Goal: Task Accomplishment & Management: Use online tool/utility

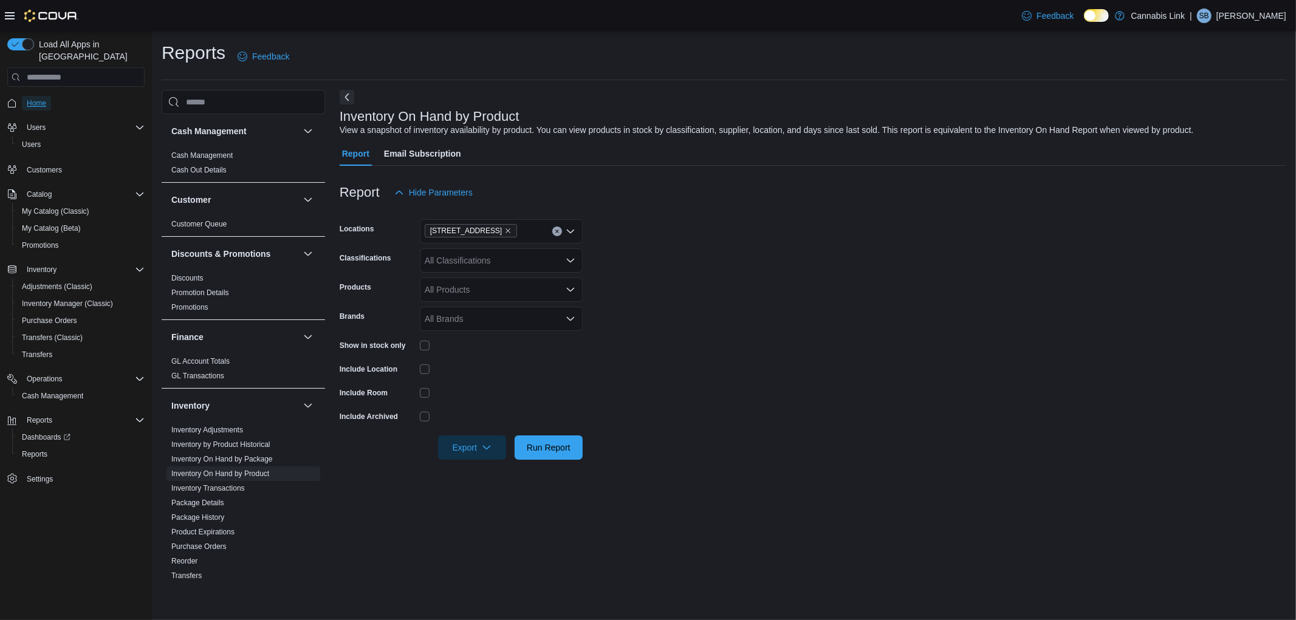
click at [33, 98] on span "Home" at bounding box center [36, 103] width 19 height 10
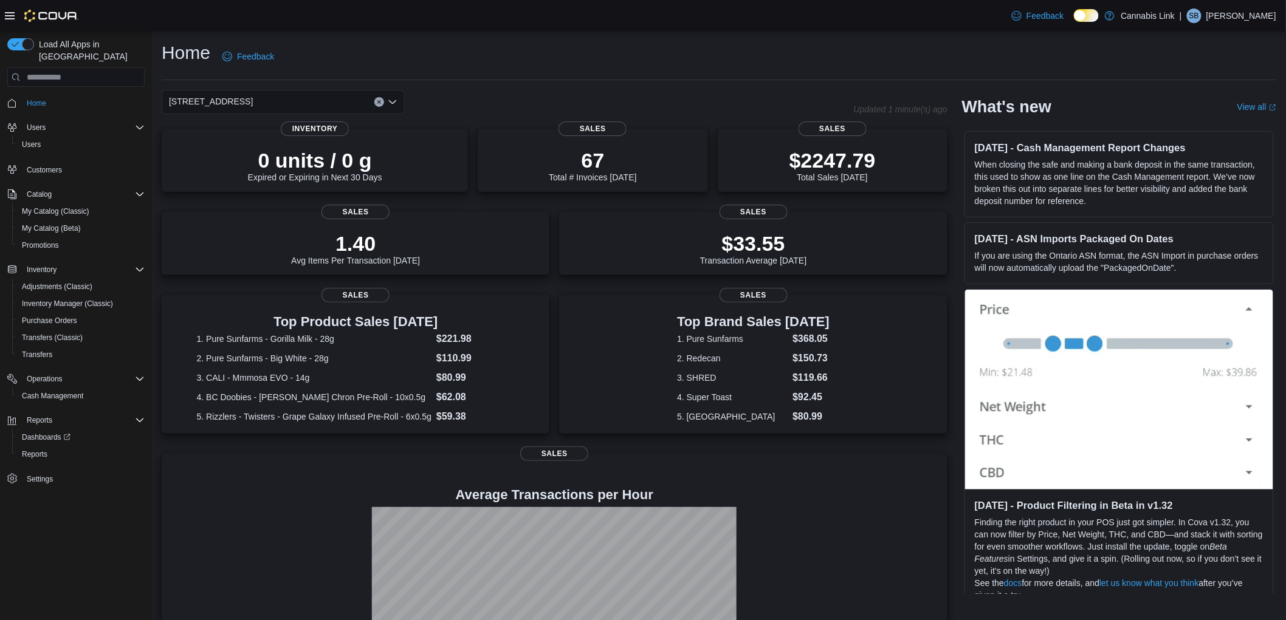
click at [306, 105] on div "[STREET_ADDRESS]" at bounding box center [283, 102] width 243 height 24
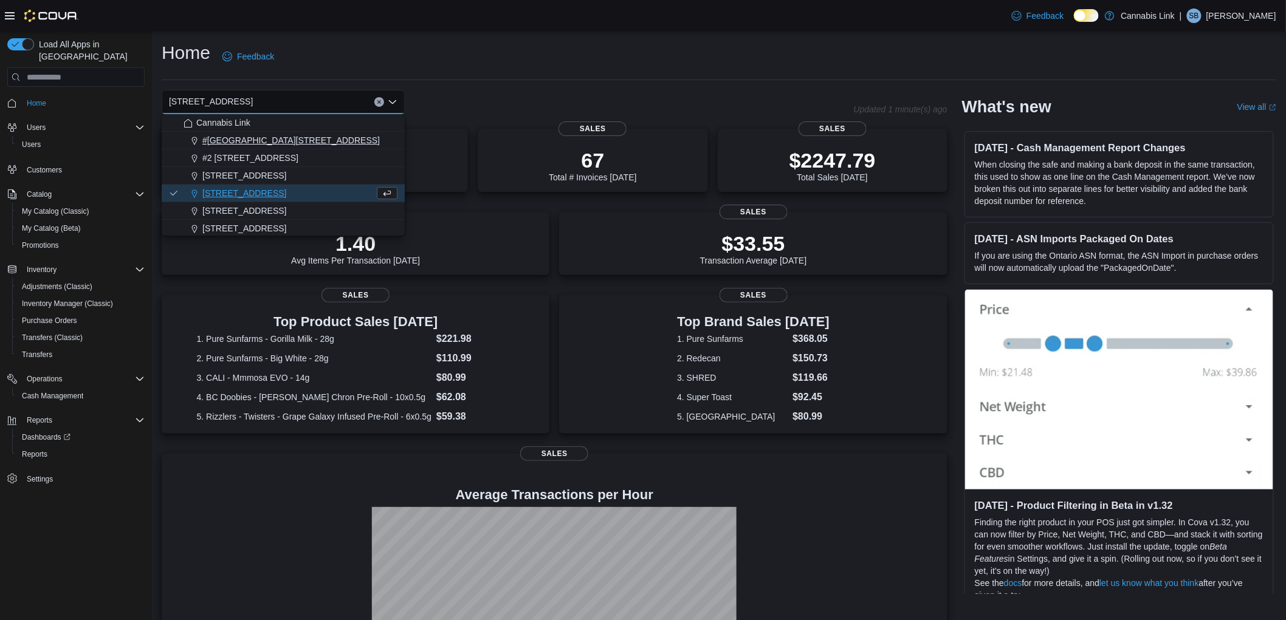
click at [280, 140] on span "#[GEOGRAPHIC_DATA][STREET_ADDRESS]" at bounding box center [290, 140] width 177 height 12
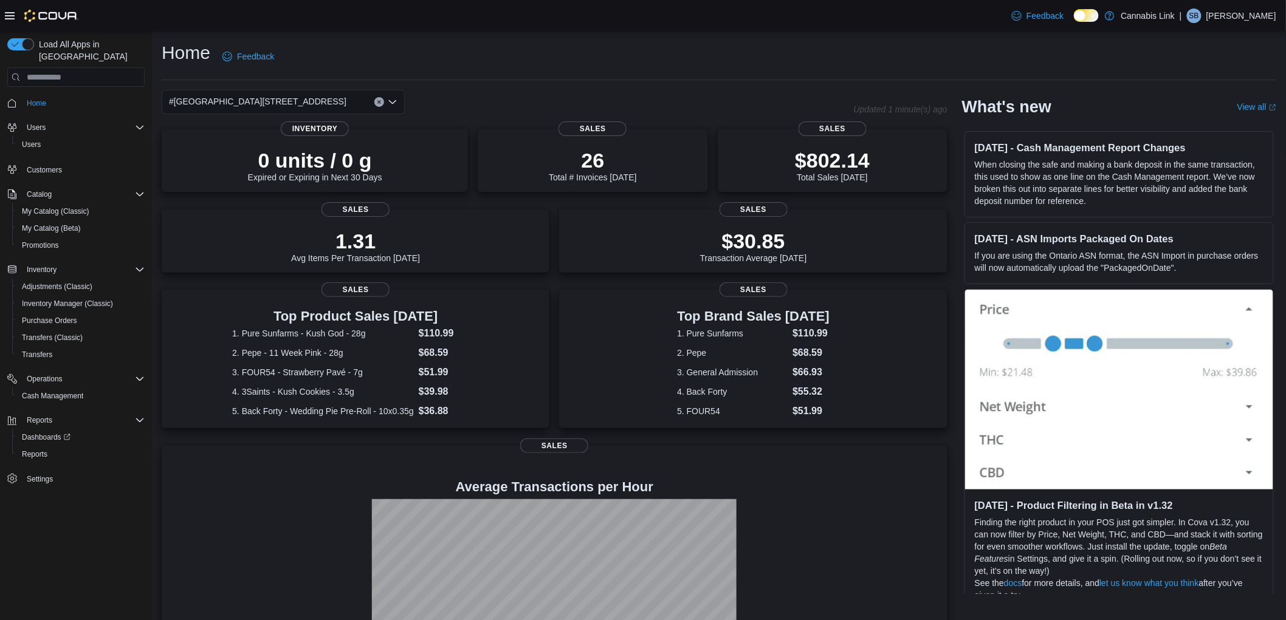
click at [302, 104] on div "#[GEOGRAPHIC_DATA][STREET_ADDRESS]. Selected. [STREET_ADDRESS]. Press Backspace…" at bounding box center [283, 102] width 243 height 24
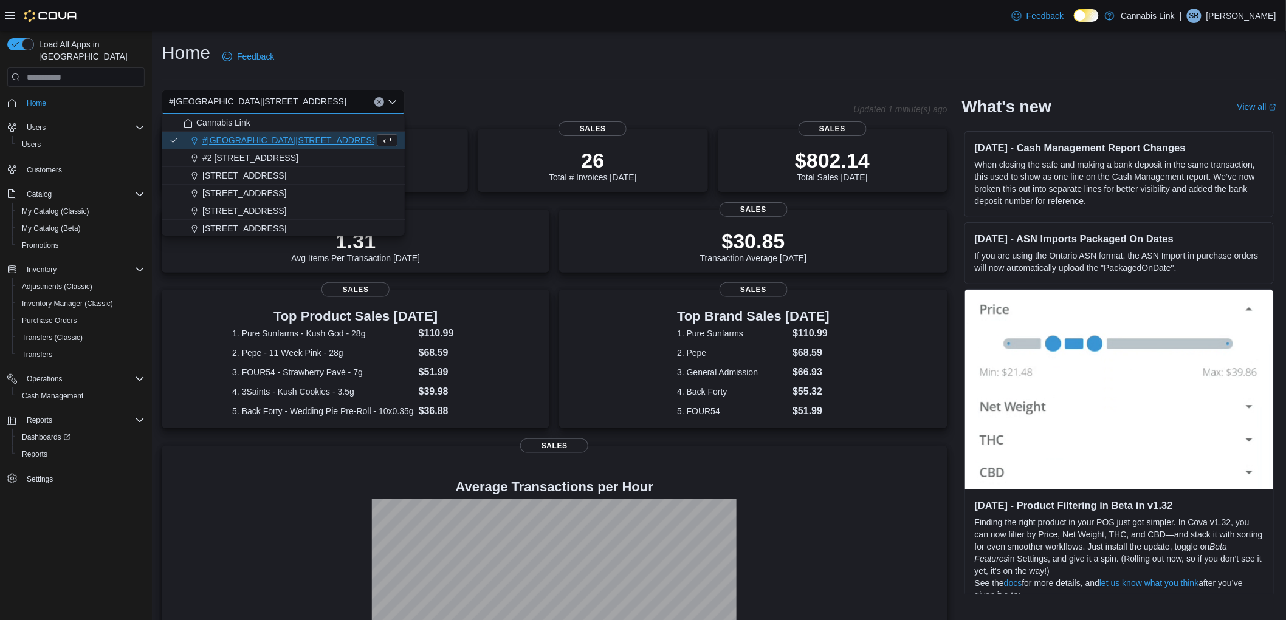
click at [247, 197] on span "[STREET_ADDRESS]" at bounding box center [244, 193] width 84 height 12
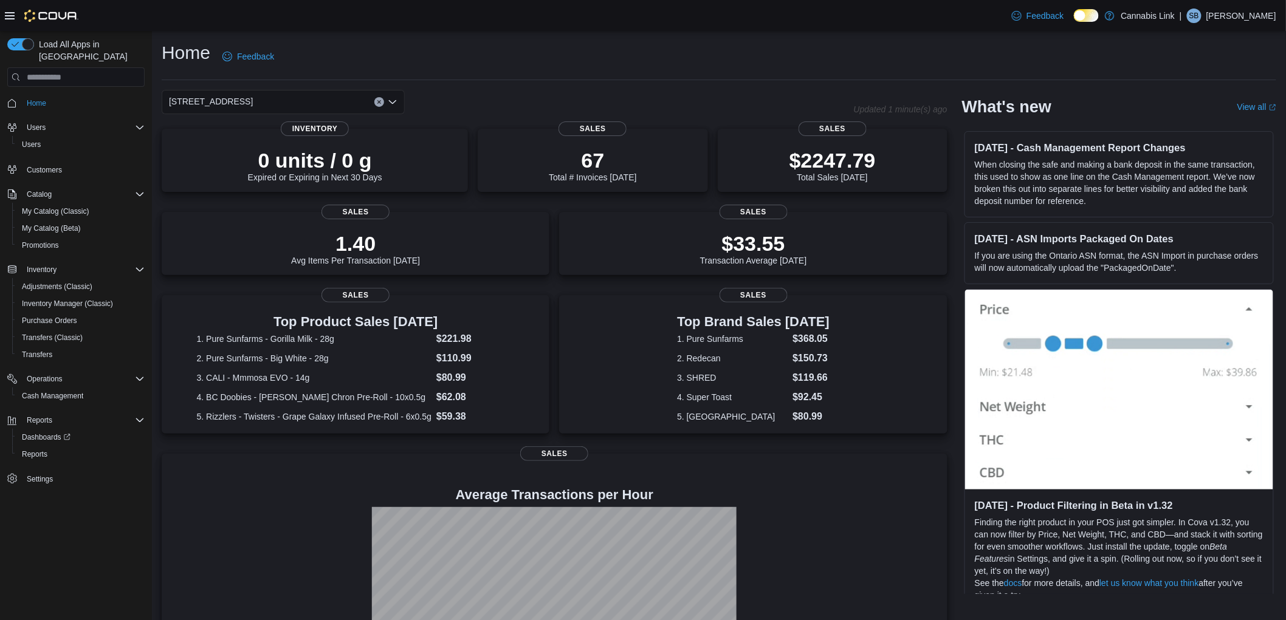
click at [293, 101] on div "[STREET_ADDRESS]" at bounding box center [283, 102] width 243 height 24
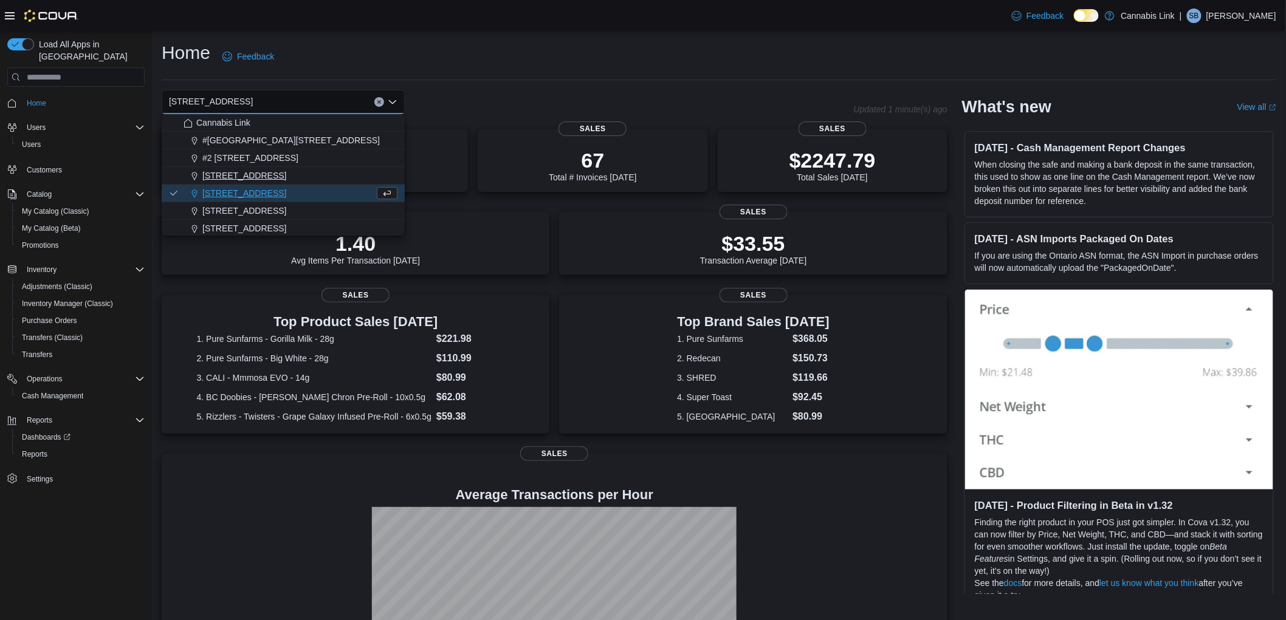
click at [272, 180] on span "[STREET_ADDRESS]" at bounding box center [244, 176] width 84 height 12
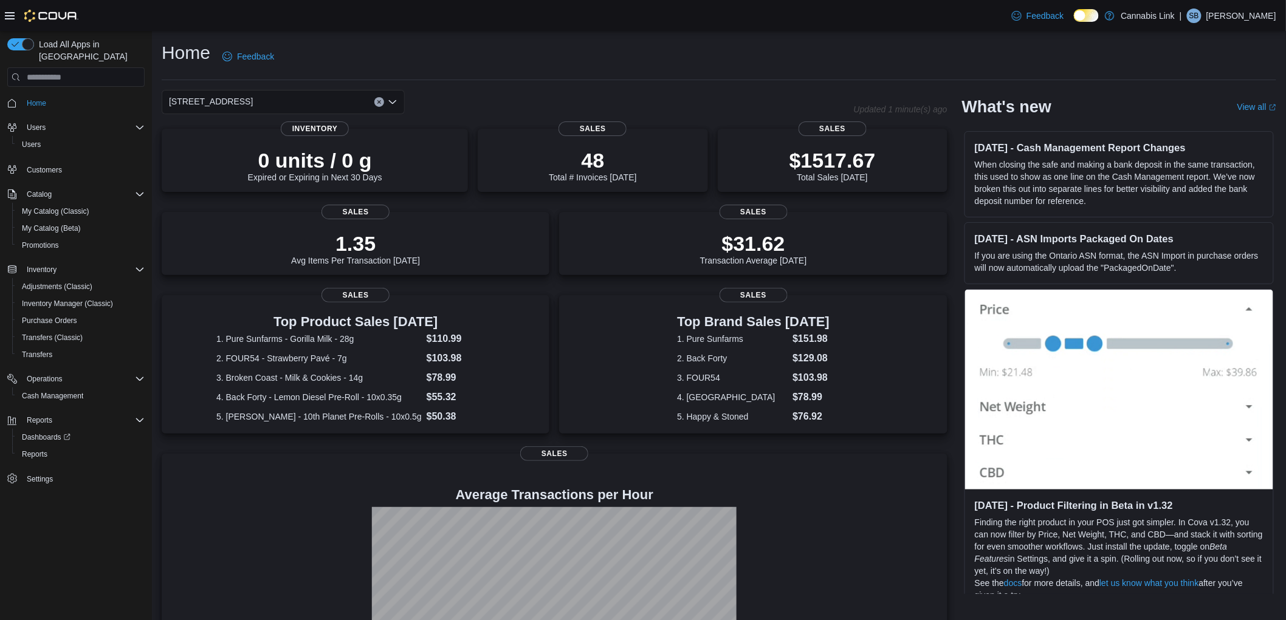
click at [313, 99] on div "[STREET_ADDRESS] Selected. [STREET_ADDRESS]. Press Backspace to delete [STREET_…" at bounding box center [283, 102] width 243 height 24
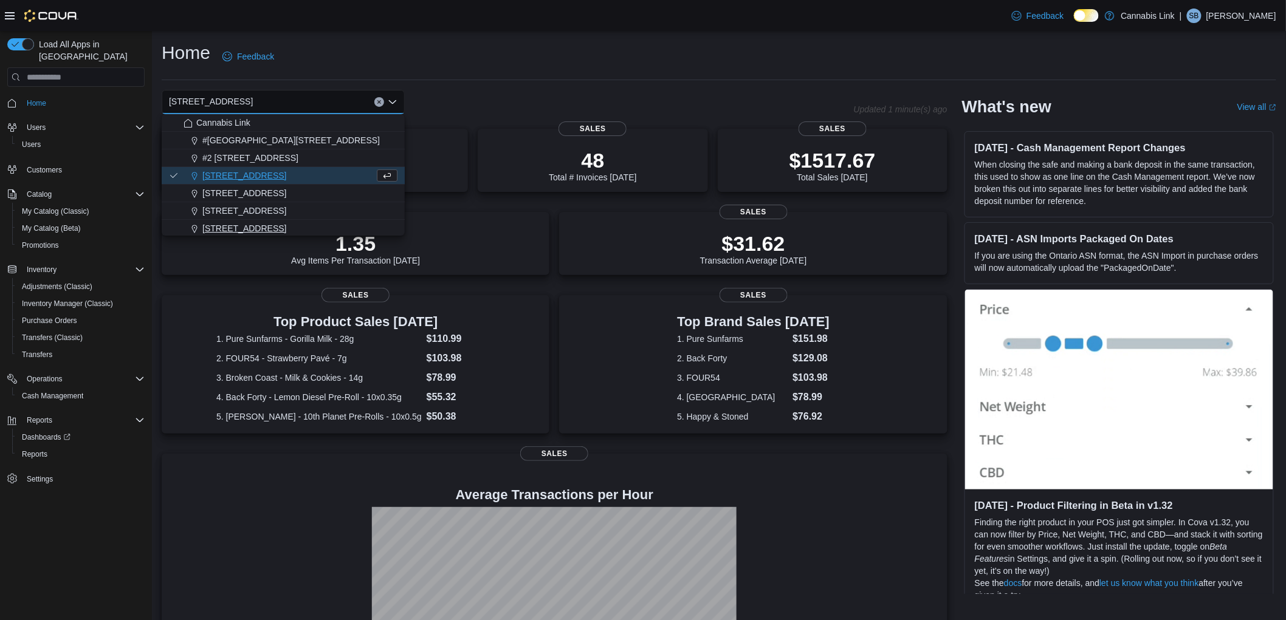
click at [269, 225] on span "[STREET_ADDRESS]" at bounding box center [244, 228] width 84 height 12
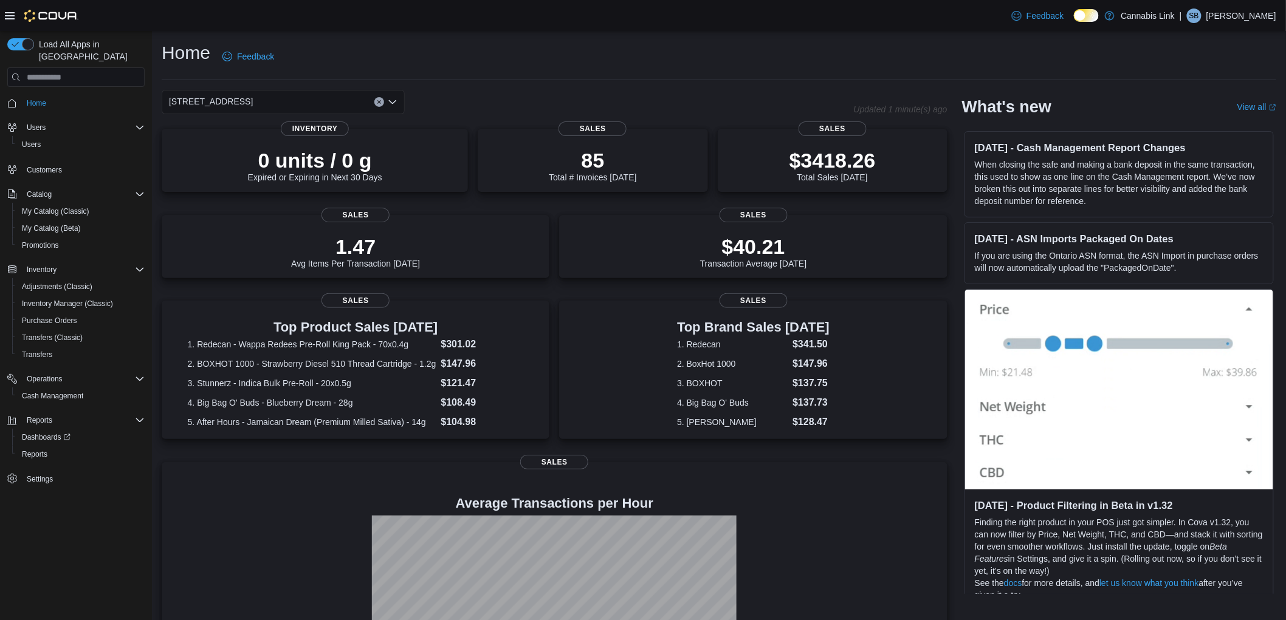
click at [349, 108] on div "[STREET_ADDRESS] Selected. [STREET_ADDRESS] W. Press Backspace to delete [STREE…" at bounding box center [283, 102] width 243 height 24
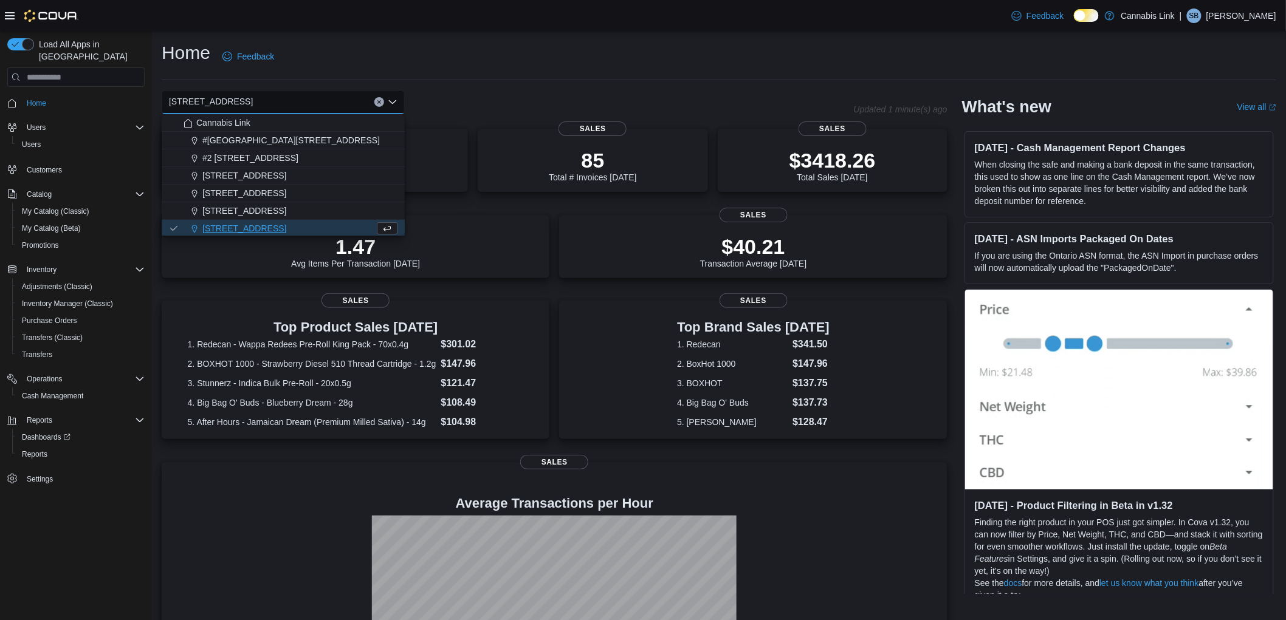
click at [264, 197] on span "[STREET_ADDRESS]" at bounding box center [244, 193] width 84 height 12
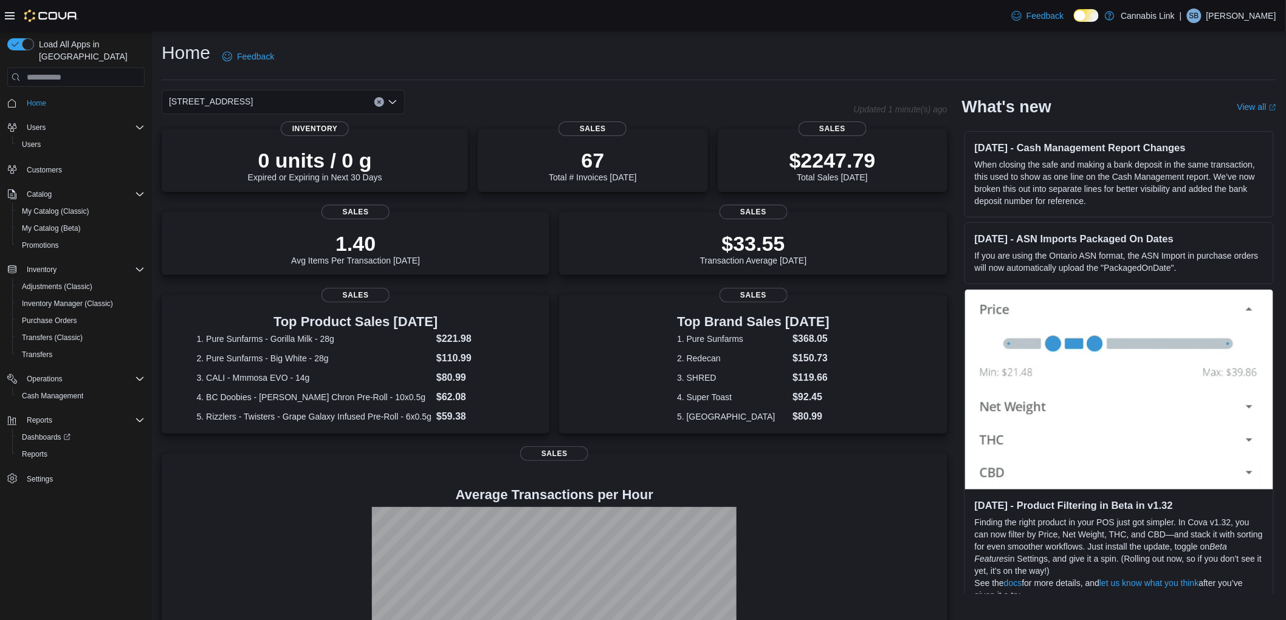
click at [307, 94] on div "[STREET_ADDRESS] Selected. [STREET_ADDRESS] Press Backspace to delete [STREET_A…" at bounding box center [283, 102] width 243 height 24
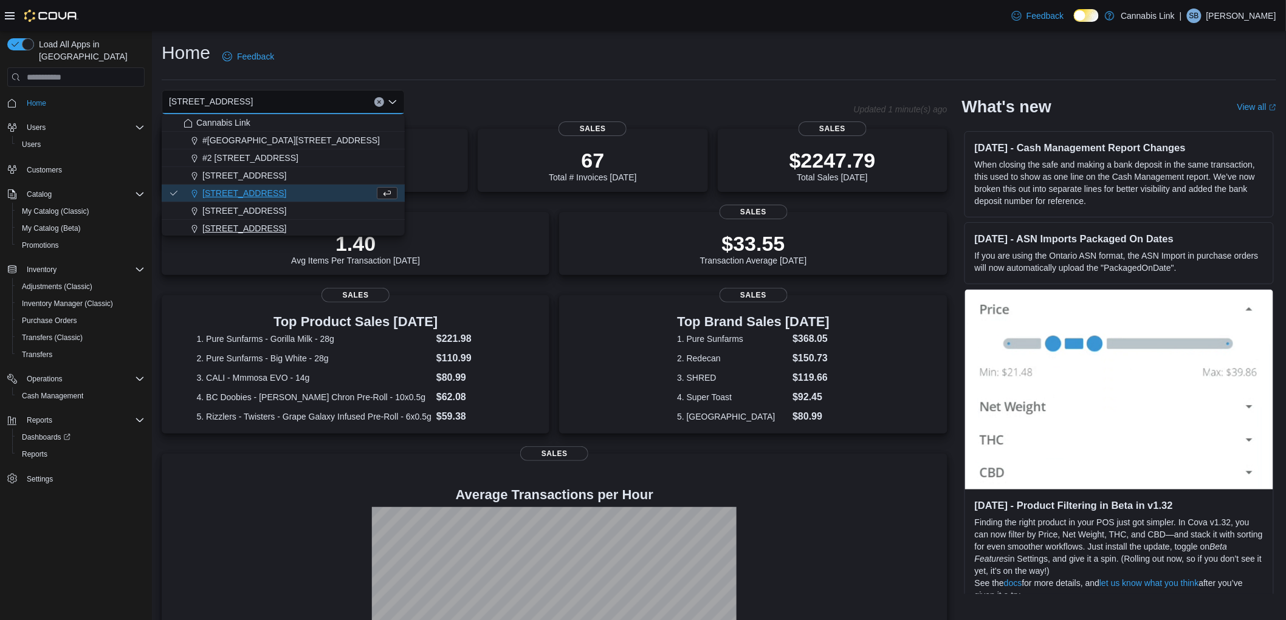
click at [264, 227] on span "[STREET_ADDRESS]" at bounding box center [244, 228] width 84 height 12
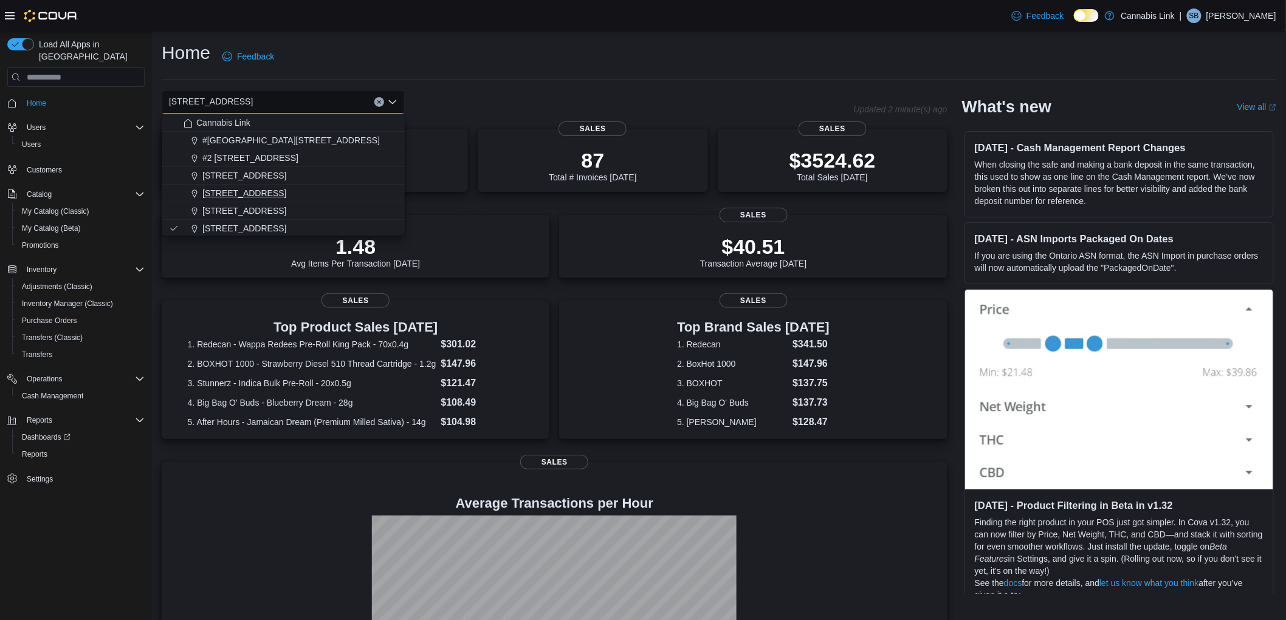
click at [271, 191] on span "[STREET_ADDRESS]" at bounding box center [244, 193] width 84 height 12
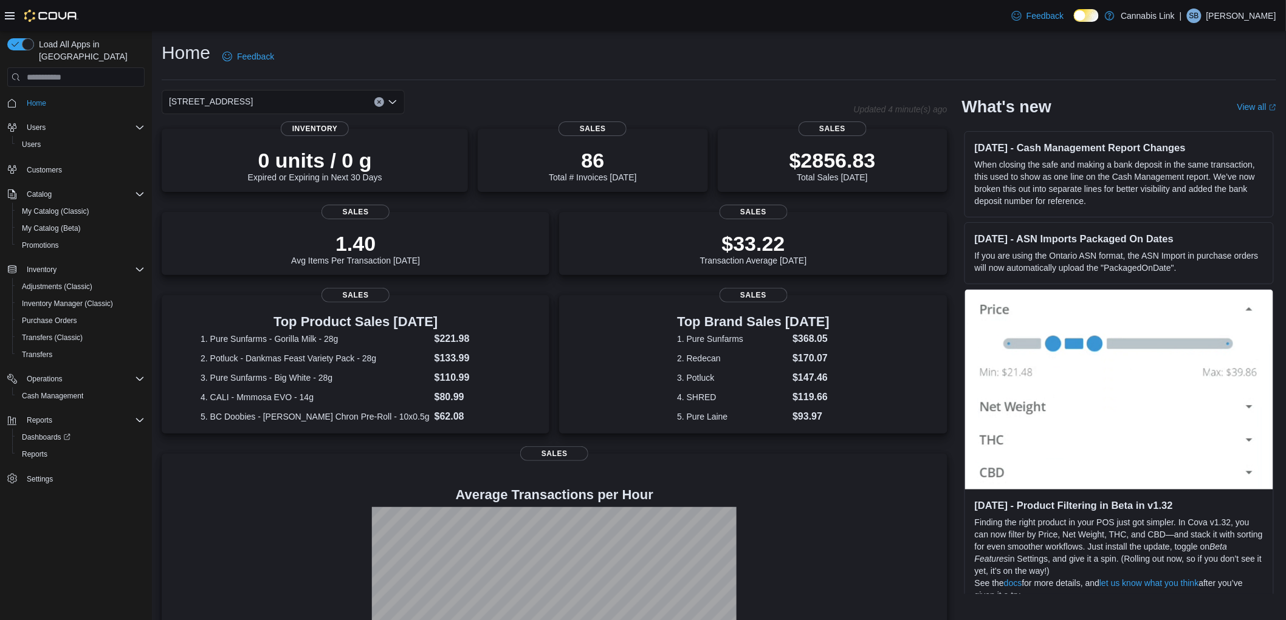
click at [353, 101] on div "[STREET_ADDRESS] Selected. [STREET_ADDRESS] Press Backspace to delete [STREET_A…" at bounding box center [283, 102] width 243 height 24
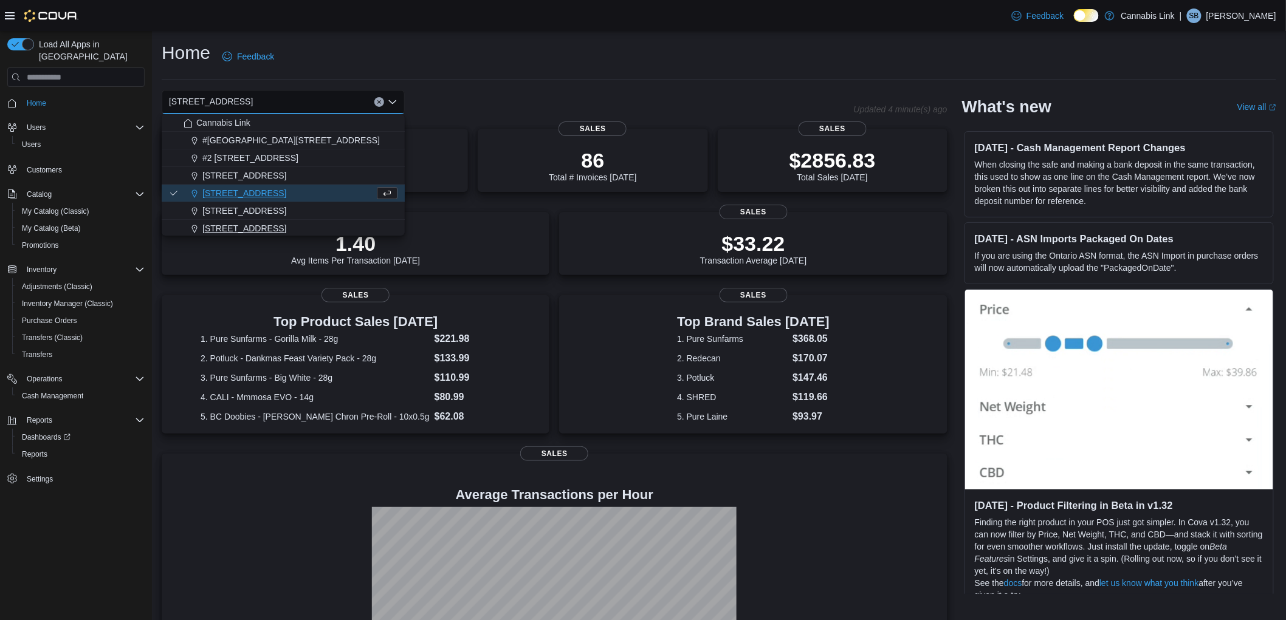
click at [286, 224] on span "[STREET_ADDRESS]" at bounding box center [244, 228] width 84 height 12
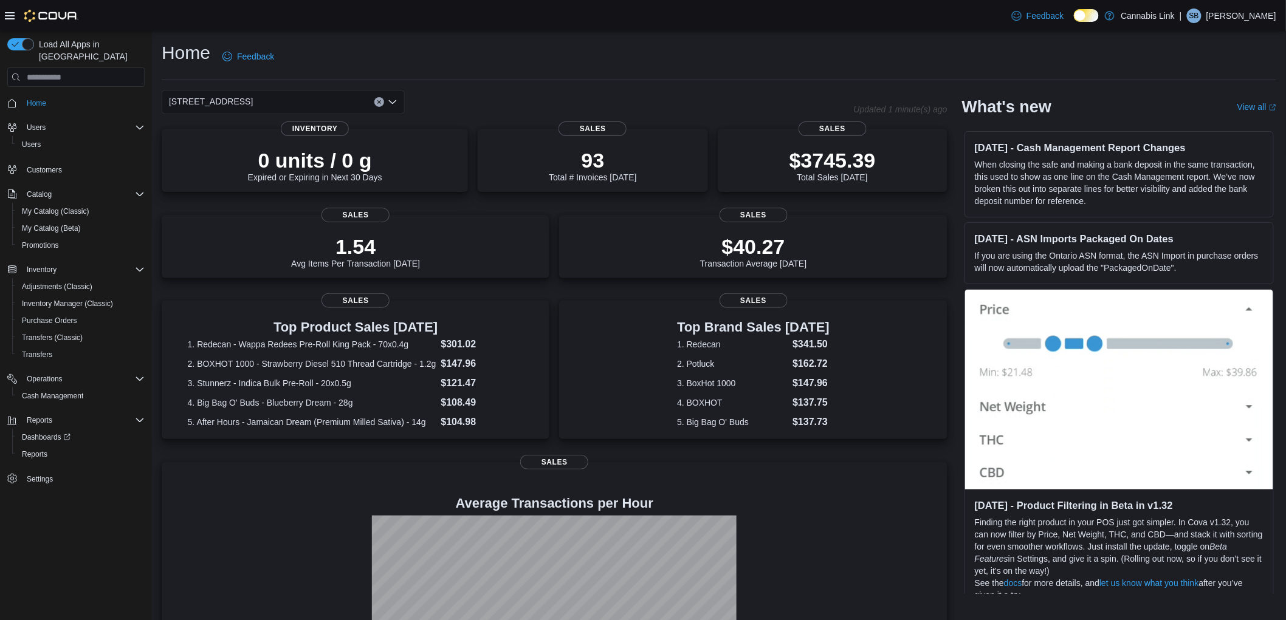
click at [345, 100] on div "[STREET_ADDRESS] Selected. [STREET_ADDRESS] W. Press Backspace to delete [STREE…" at bounding box center [283, 102] width 243 height 24
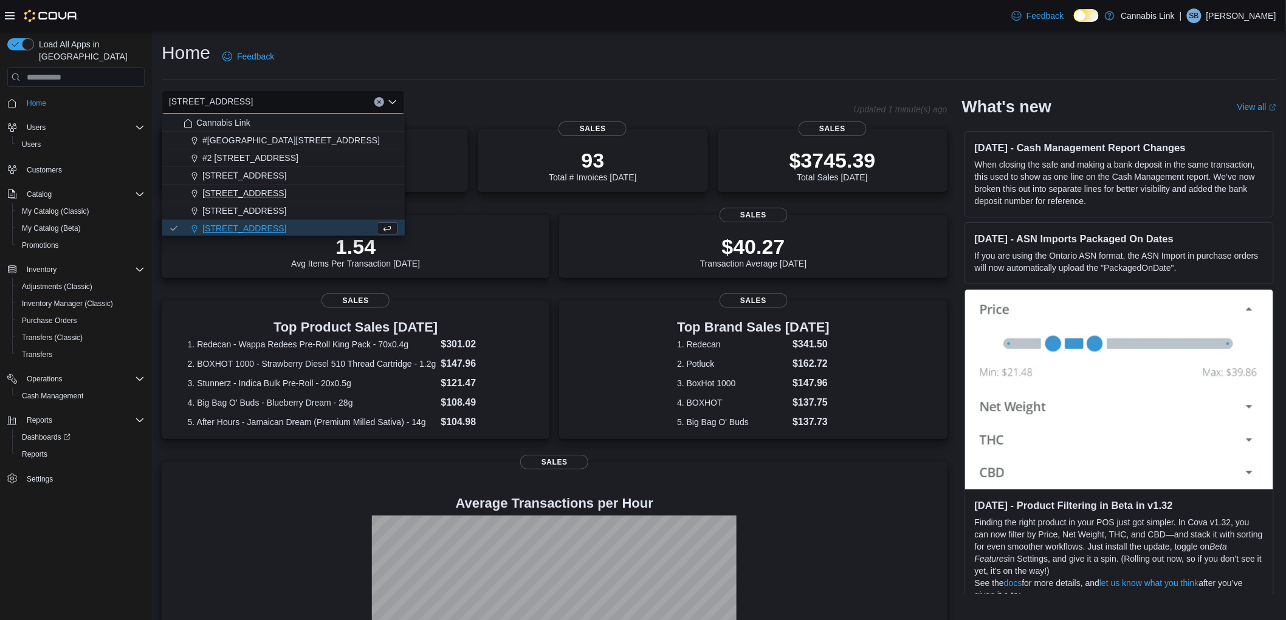
click at [250, 191] on span "[STREET_ADDRESS]" at bounding box center [244, 193] width 84 height 12
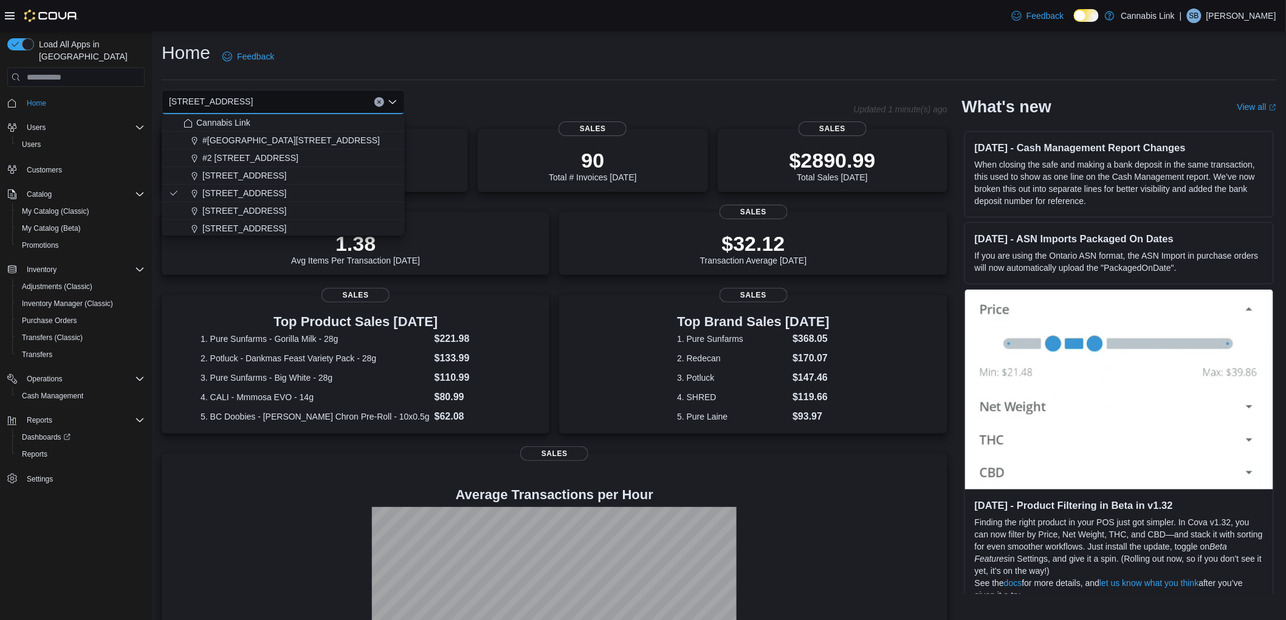
click at [455, 84] on div "Home Feedback [STREET_ADDRESS] Combo box. Selected. [STREET_ADDRESS] Press Back…" at bounding box center [719, 373] width 1134 height 684
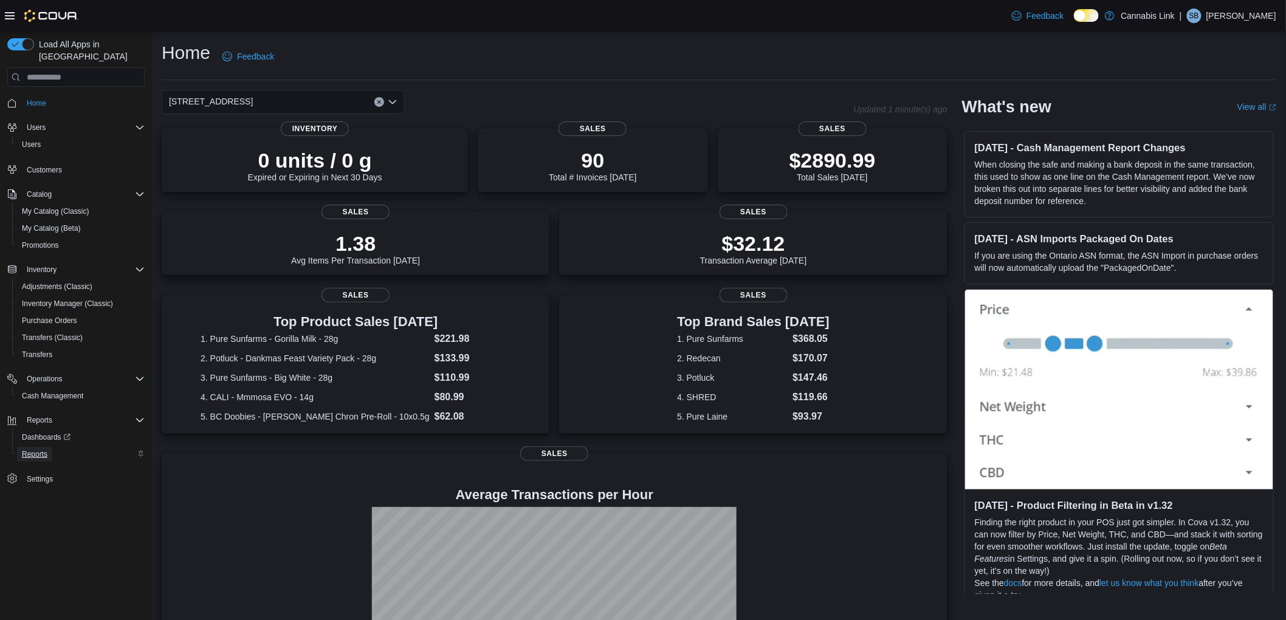
click at [25, 450] on span "Reports" at bounding box center [35, 455] width 26 height 10
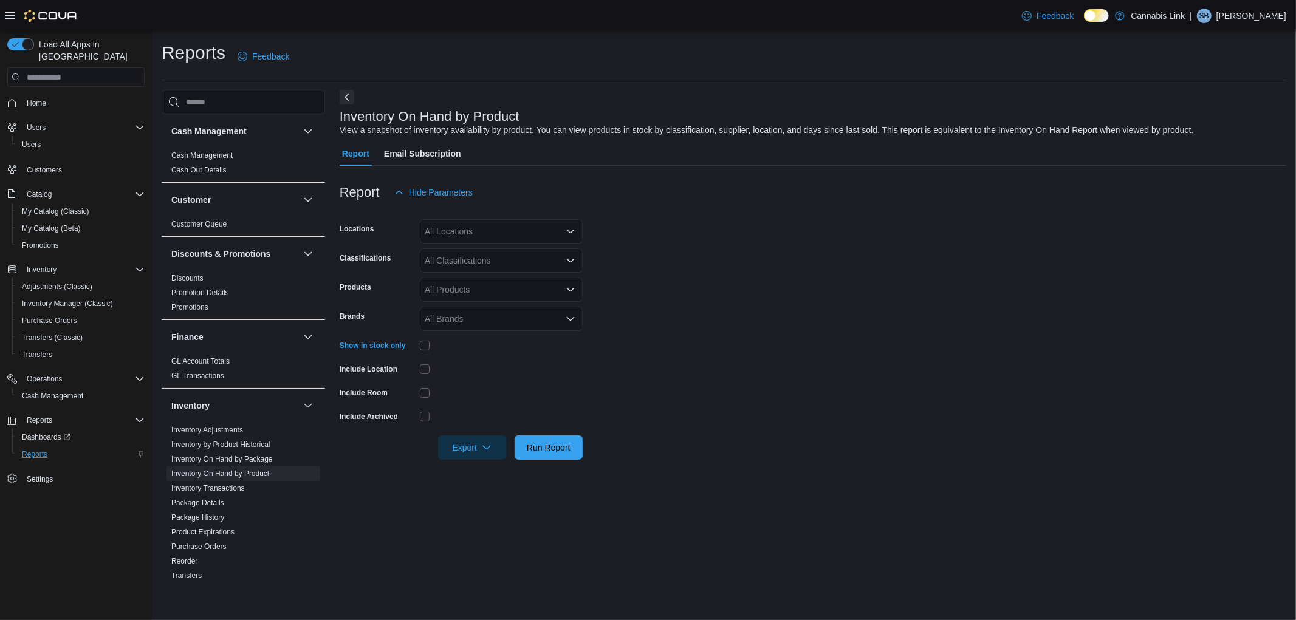
click at [476, 225] on div "All Locations" at bounding box center [501, 231] width 163 height 24
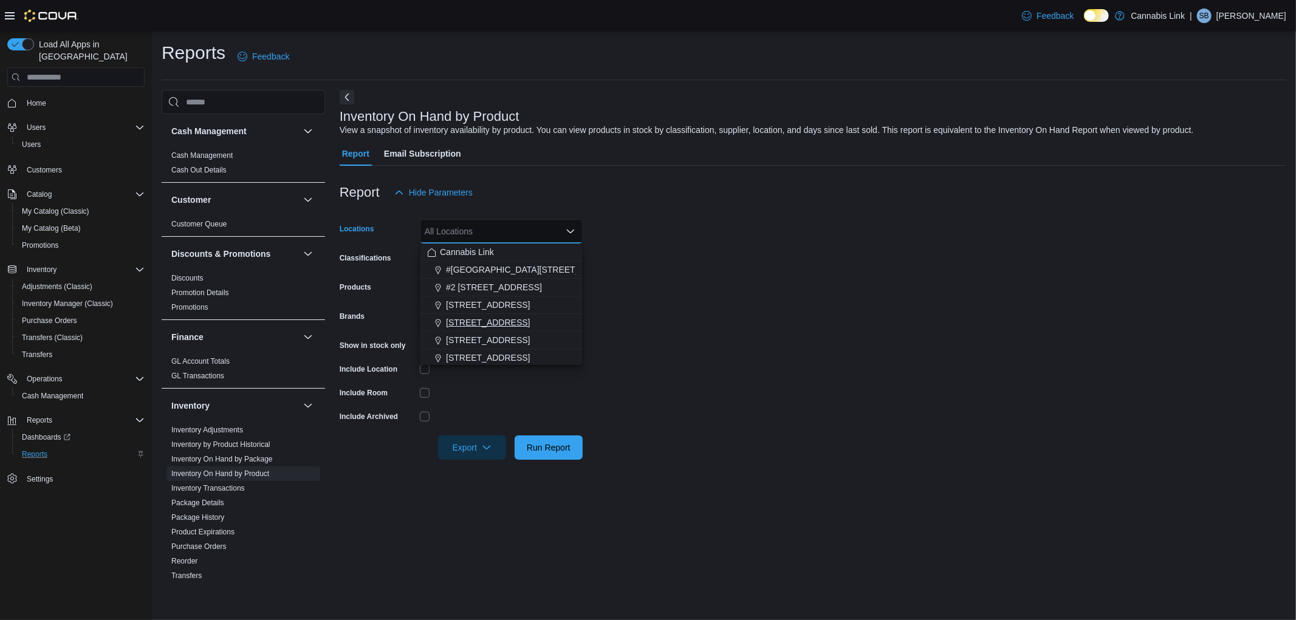
click at [529, 317] on div "[STREET_ADDRESS]" at bounding box center [501, 323] width 148 height 12
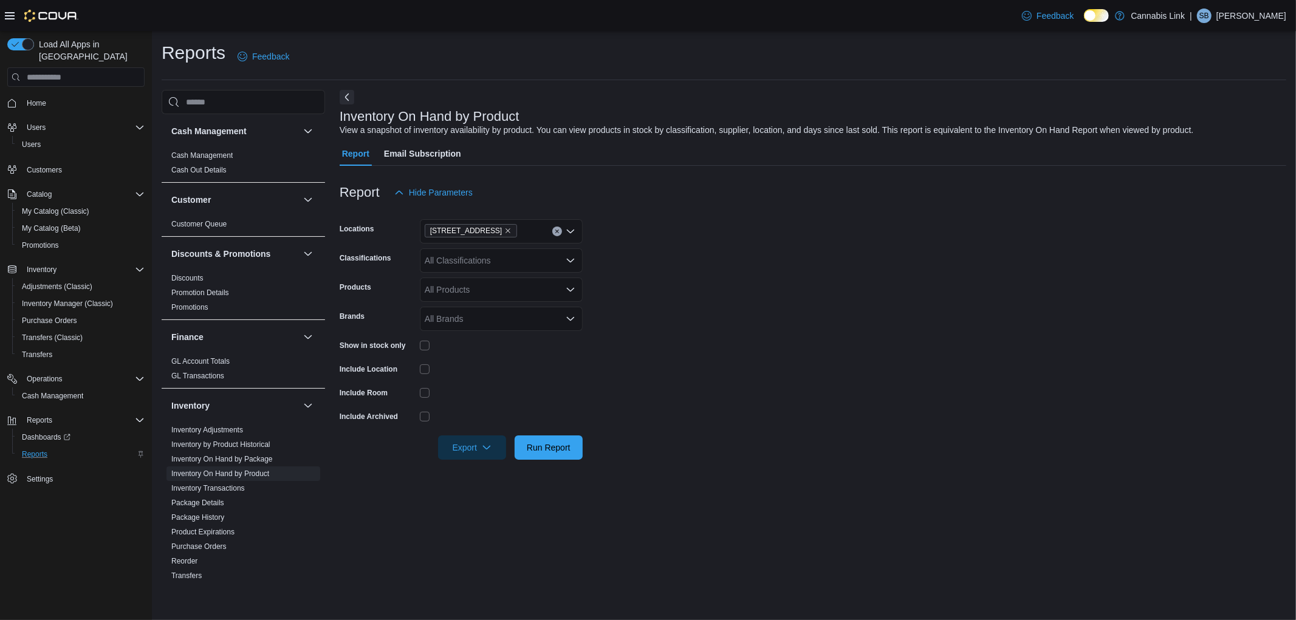
click at [843, 351] on form "Locations [STREET_ADDRESS] Classifications All Classifications Products All Pro…" at bounding box center [813, 332] width 947 height 255
click at [480, 453] on span "Export" at bounding box center [471, 447] width 53 height 24
click at [487, 475] on span "Export to Excel" at bounding box center [474, 472] width 55 height 10
